Goal: Information Seeking & Learning: Learn about a topic

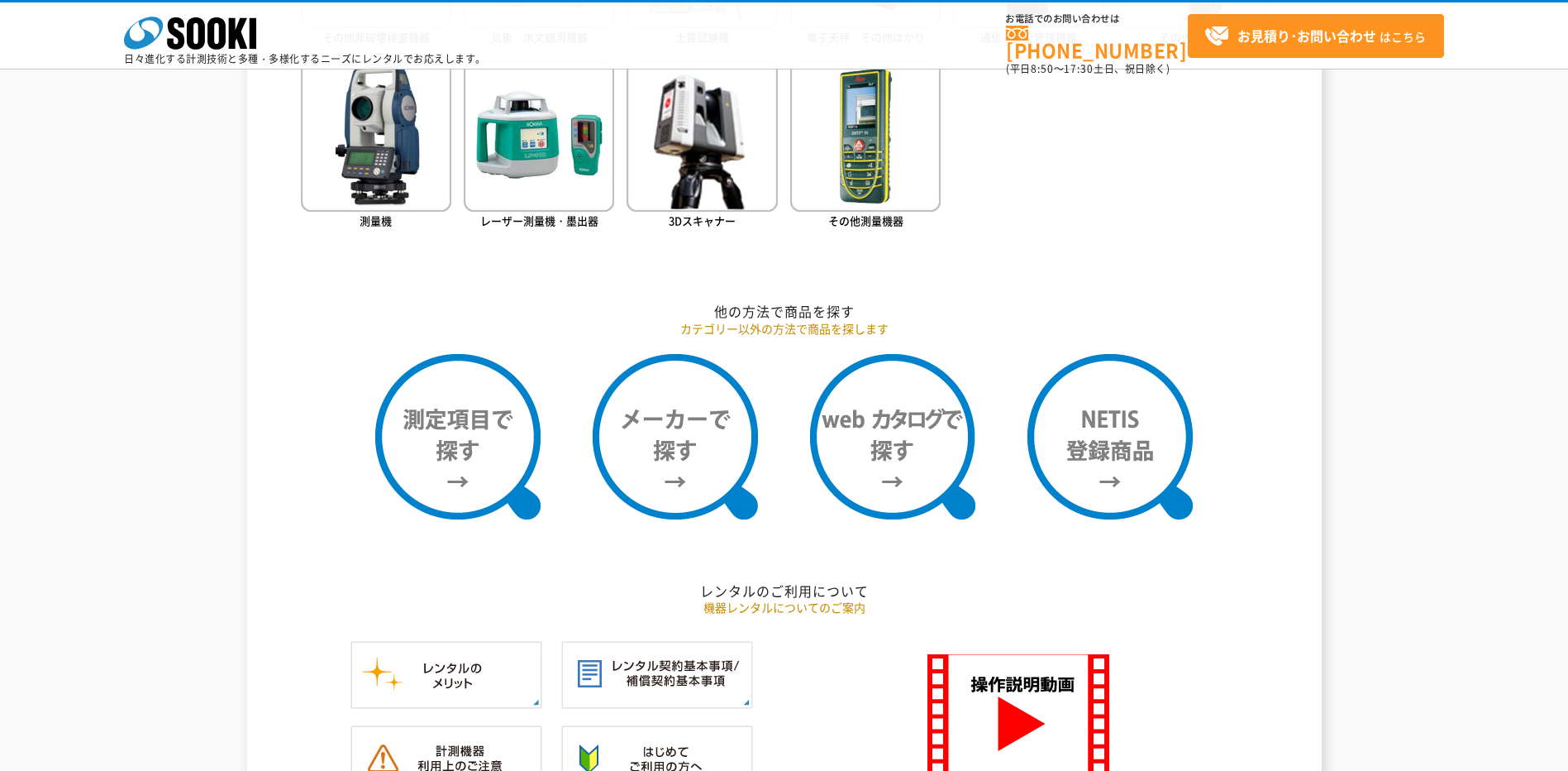
scroll to position [1241, 0]
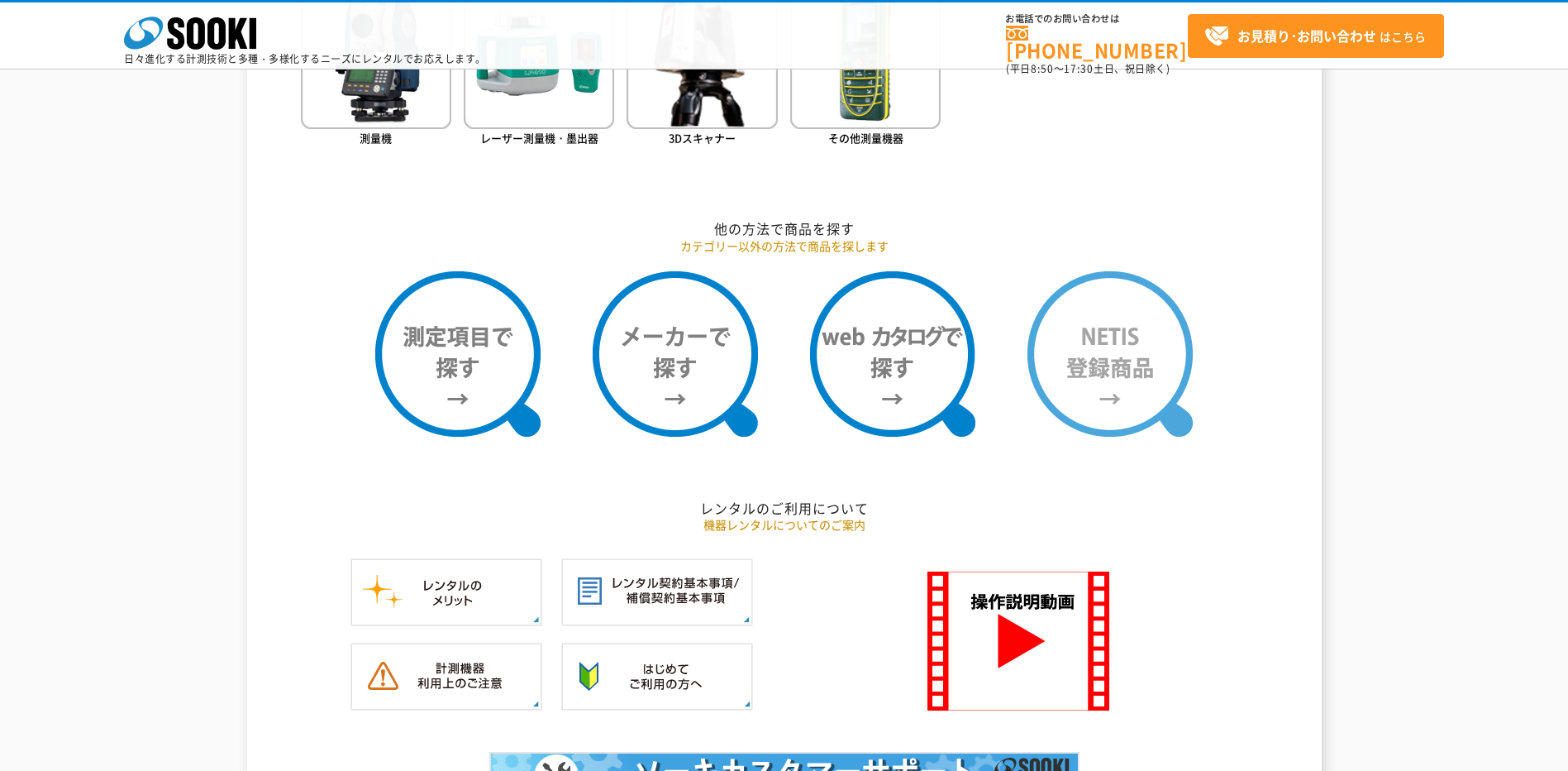
click at [1145, 351] on img at bounding box center [1110, 354] width 166 height 166
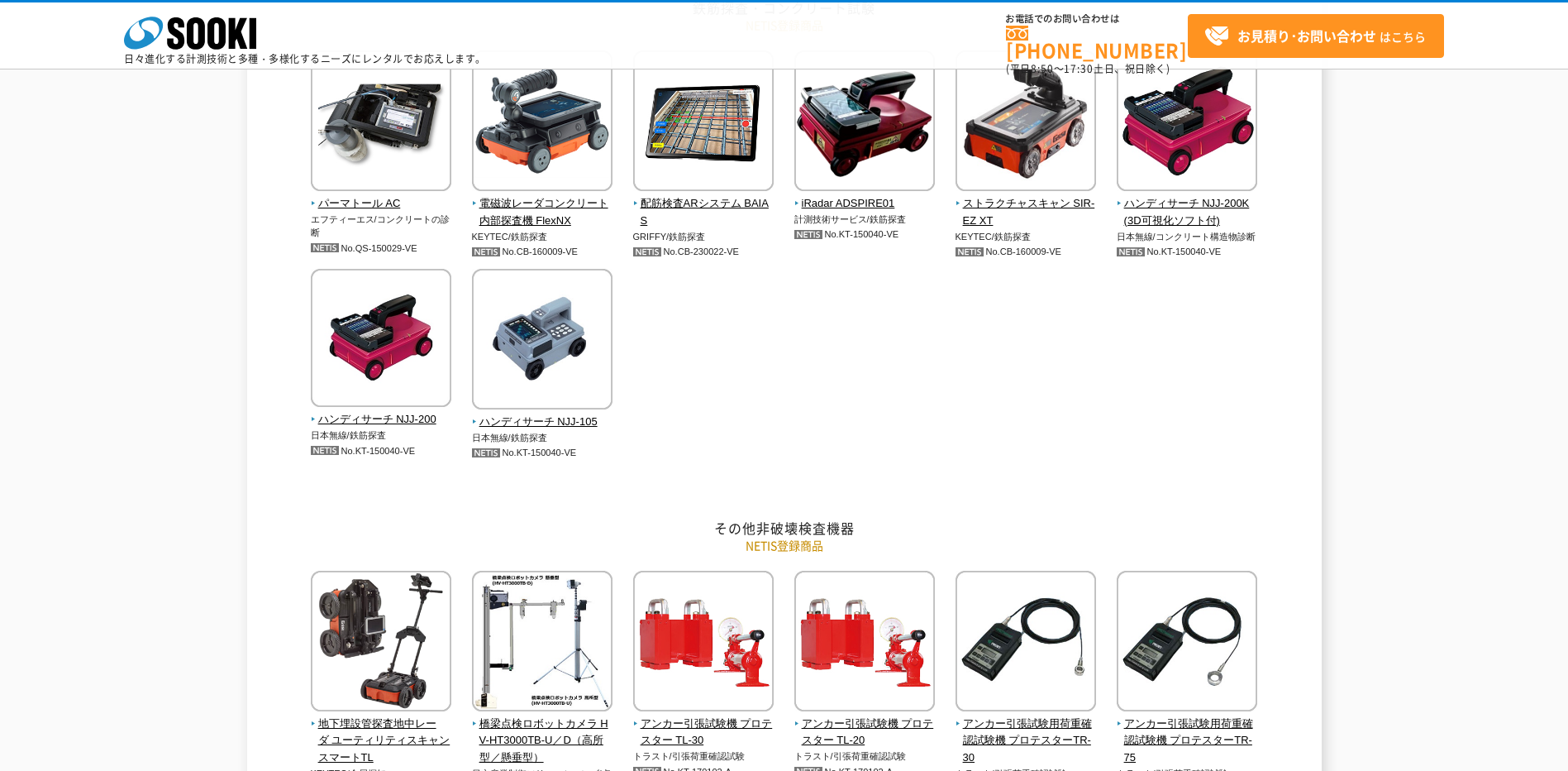
scroll to position [745, 0]
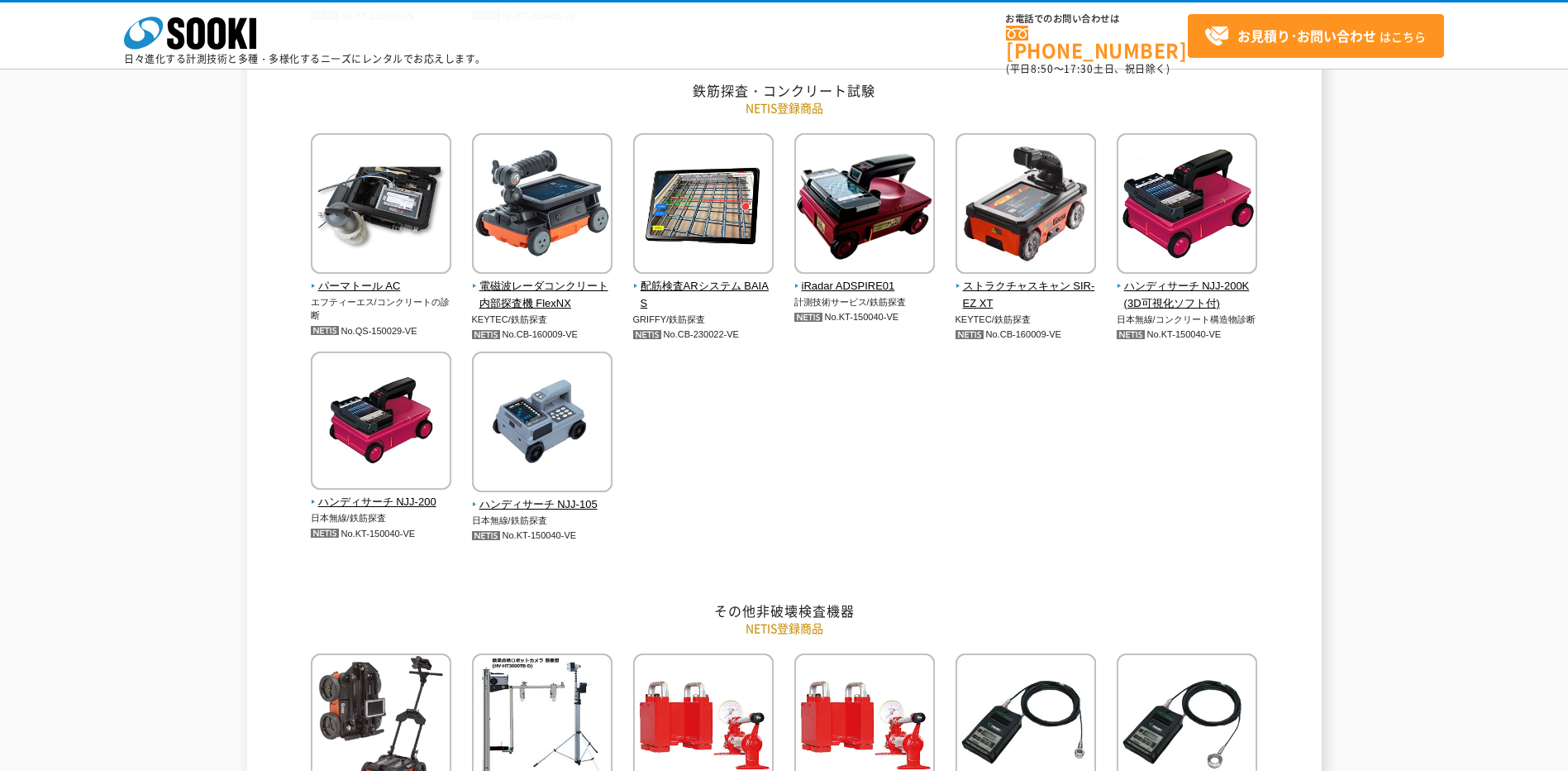
click at [1046, 432] on div "パーマトール AC エフティーエス/コンクリートの診断 No.QS-150029-VE KEYTEC/鉄筋探査 No.CB-160009-VE" at bounding box center [784, 355] width 967 height 444
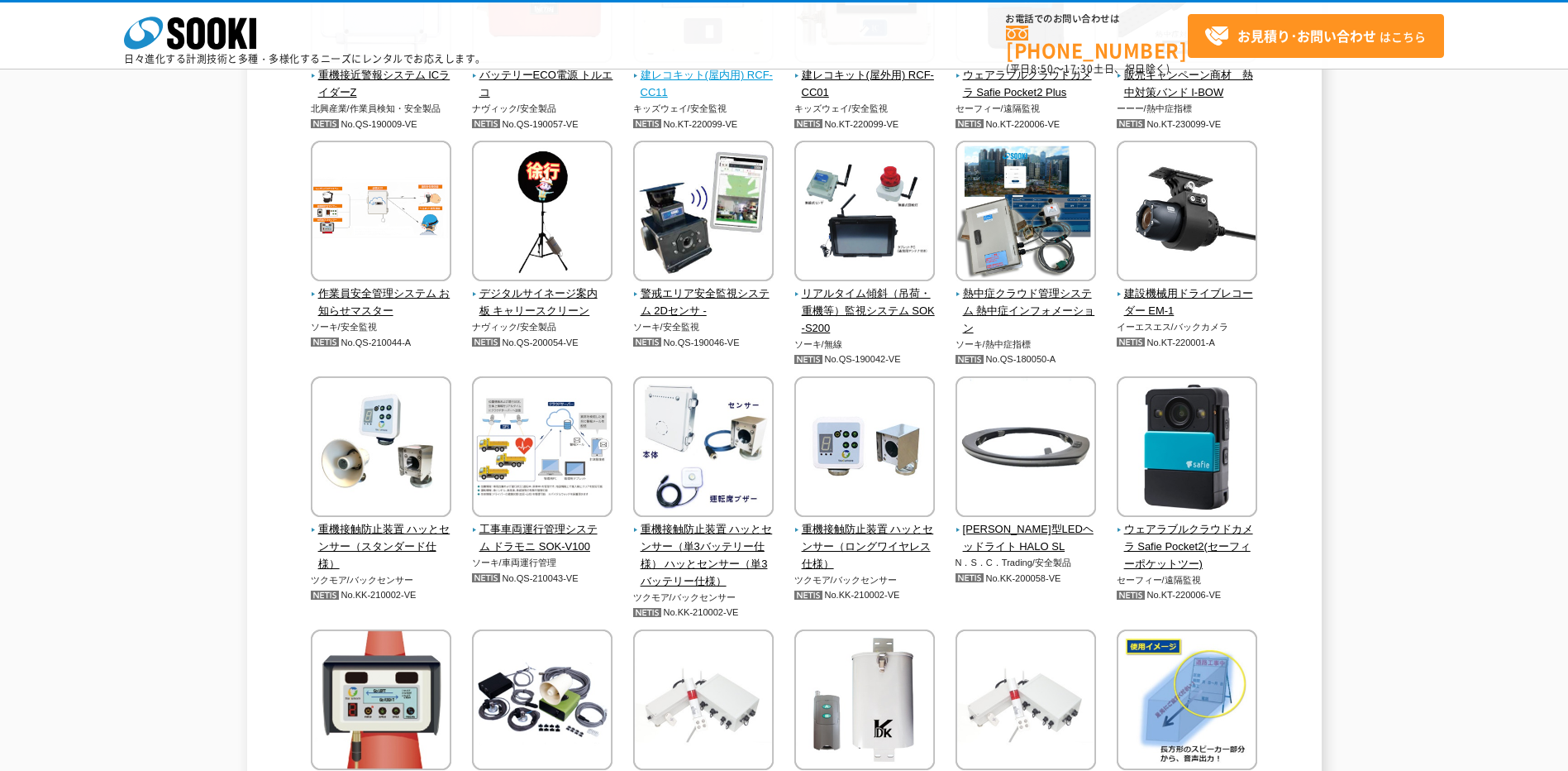
scroll to position [3060, 0]
